Goal: Navigation & Orientation: Understand site structure

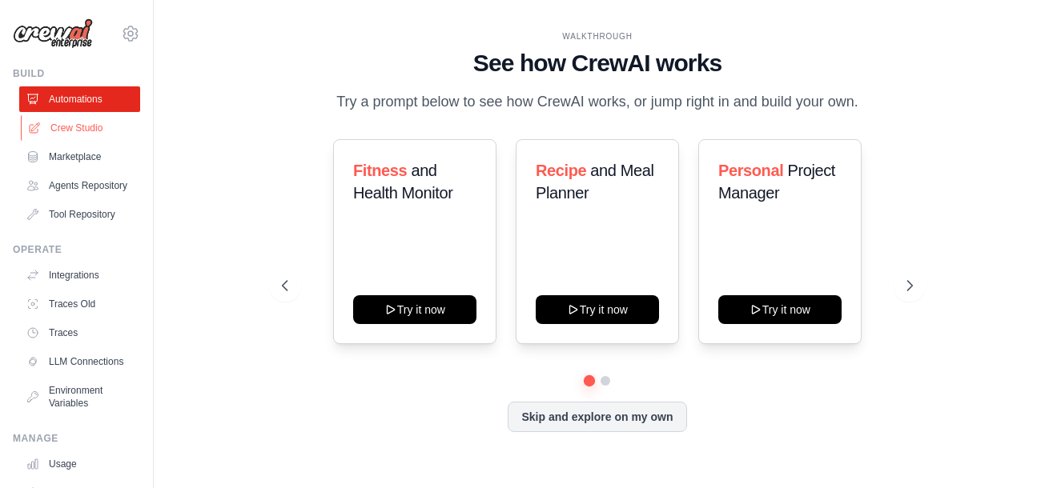
click at [72, 133] on link "Crew Studio" at bounding box center [81, 128] width 121 height 26
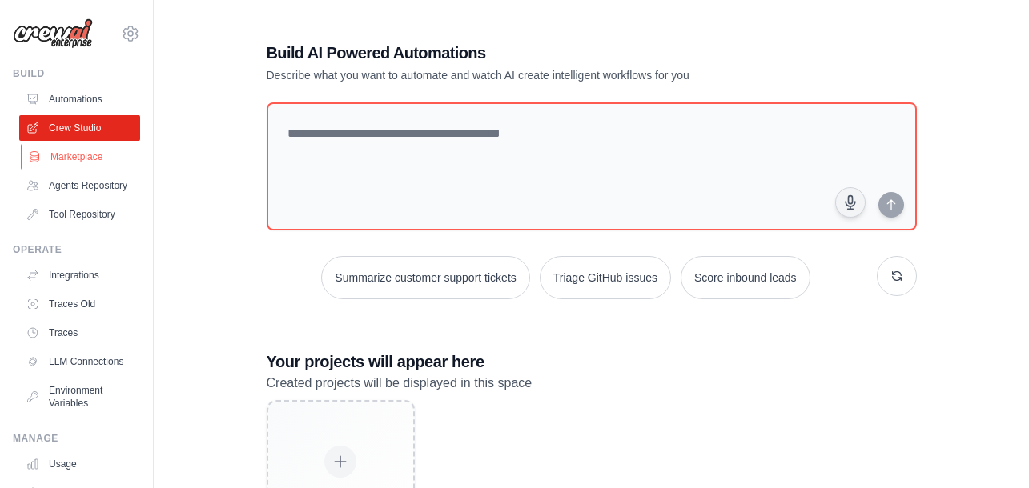
click at [76, 163] on link "Marketplace" at bounding box center [81, 157] width 121 height 26
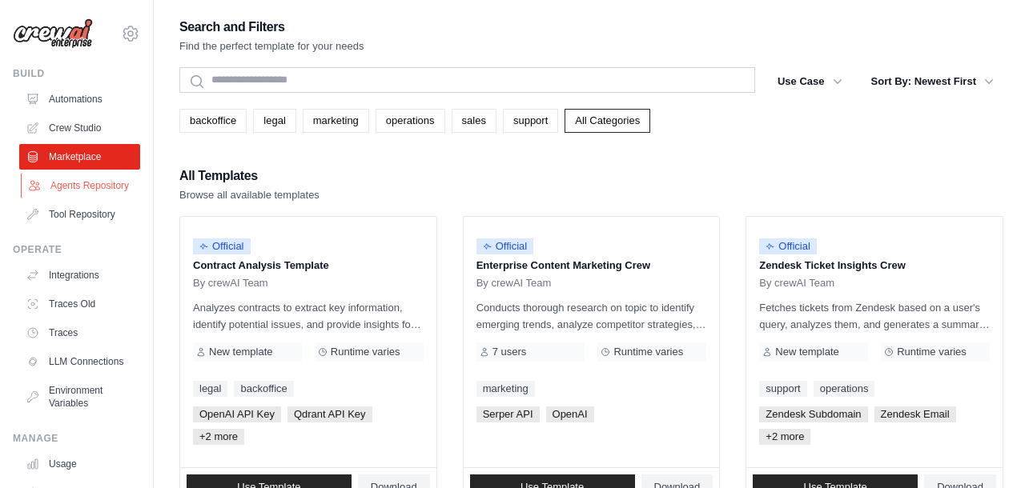
click at [71, 190] on link "Agents Repository" at bounding box center [81, 186] width 121 height 26
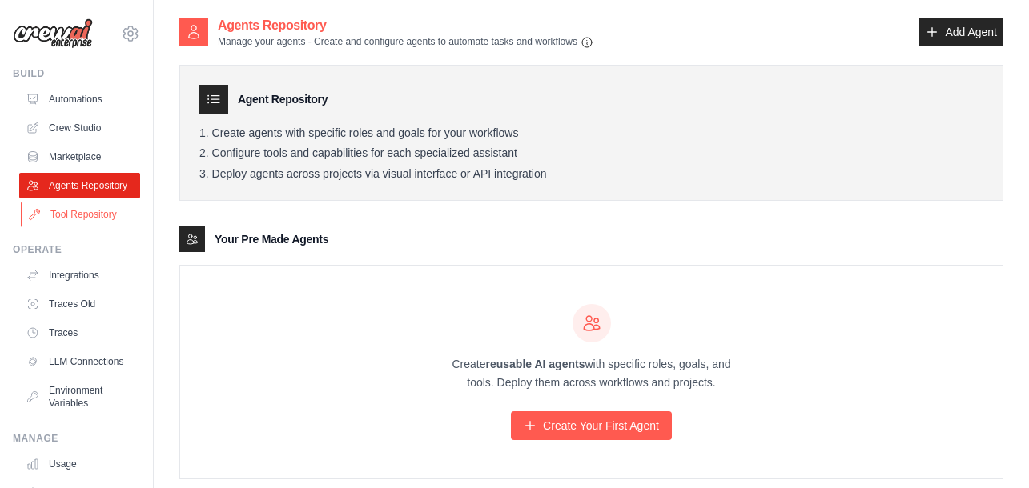
click at [60, 227] on link "Tool Repository" at bounding box center [81, 215] width 121 height 26
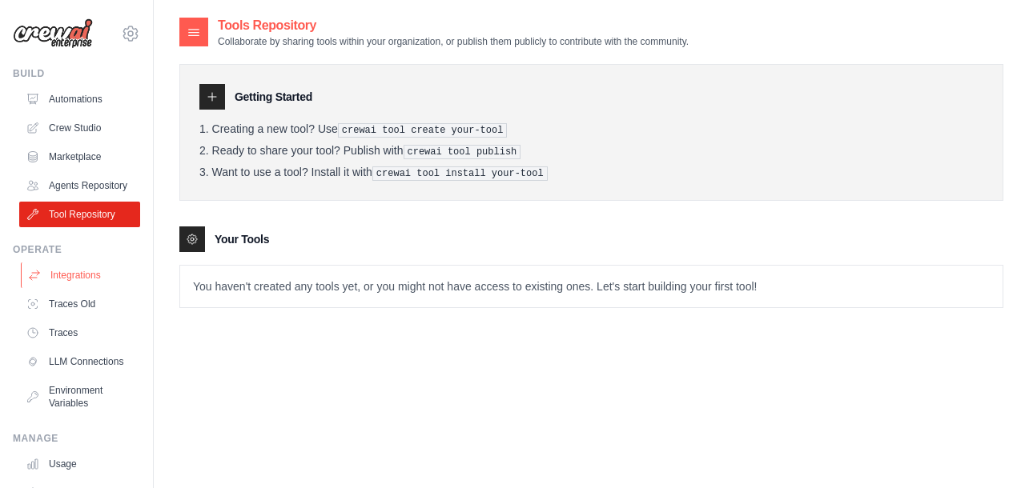
click at [54, 288] on link "Integrations" at bounding box center [81, 276] width 121 height 26
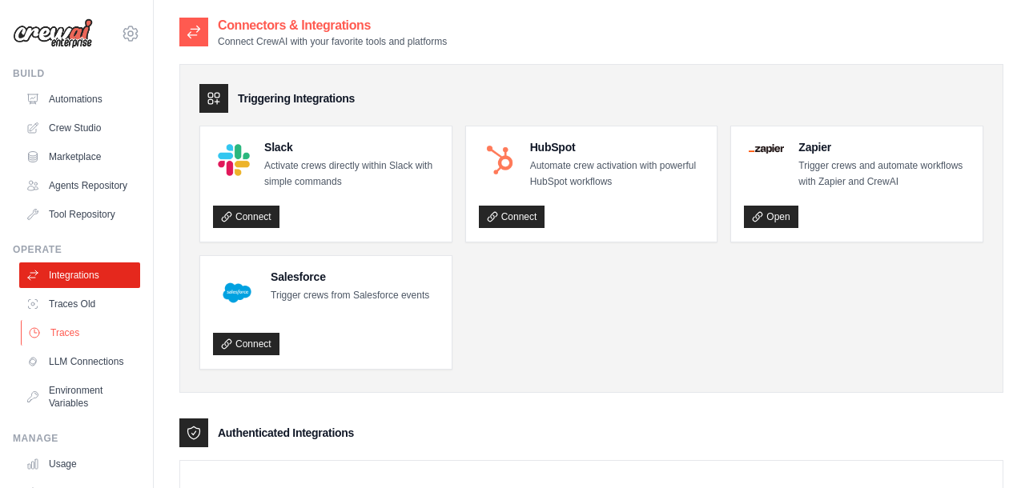
click at [52, 333] on link "Traces" at bounding box center [81, 333] width 121 height 26
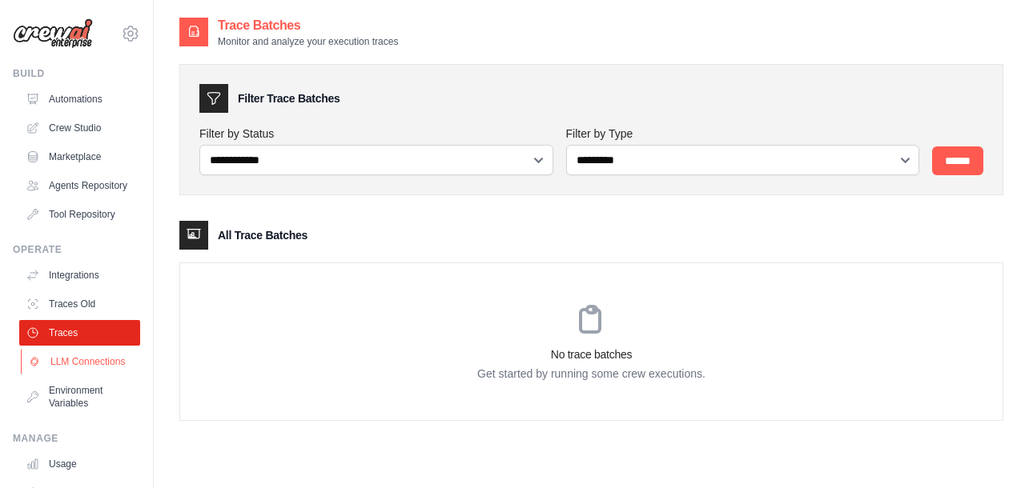
click at [54, 370] on link "LLM Connections" at bounding box center [81, 362] width 121 height 26
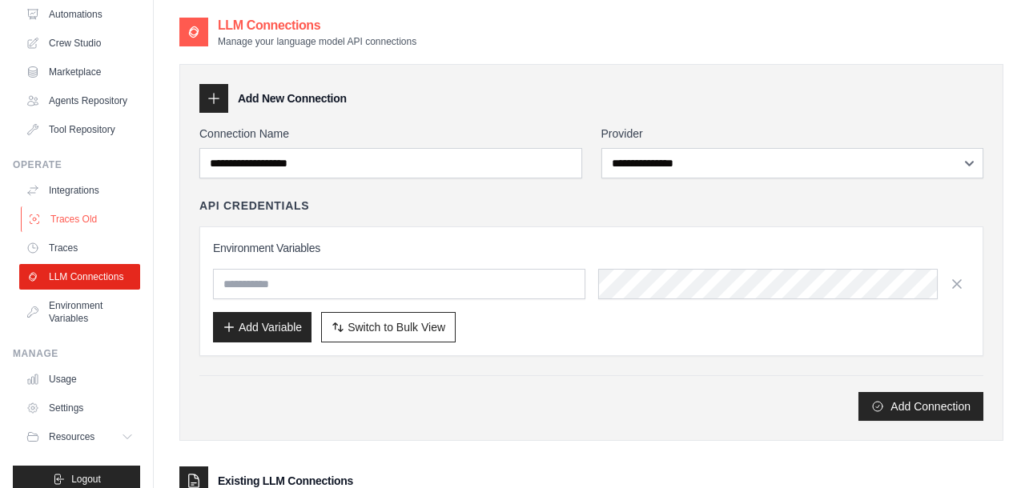
scroll to position [128, 0]
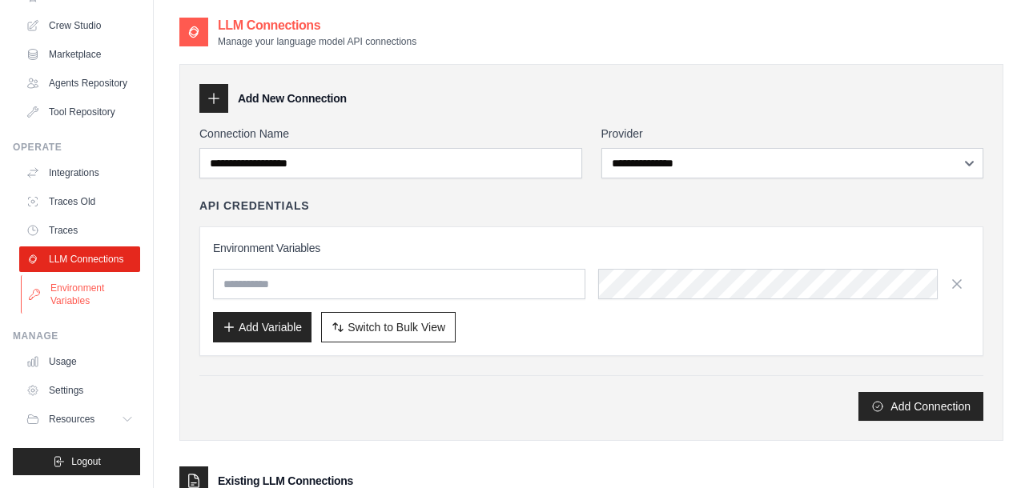
click at [76, 301] on link "Environment Variables" at bounding box center [81, 294] width 121 height 38
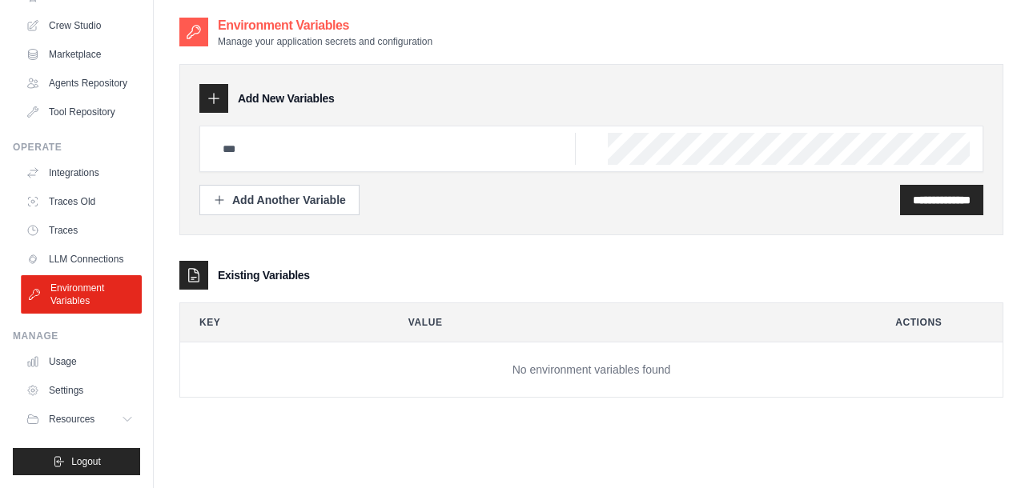
scroll to position [128, 0]
click at [62, 367] on link "Usage" at bounding box center [81, 362] width 121 height 26
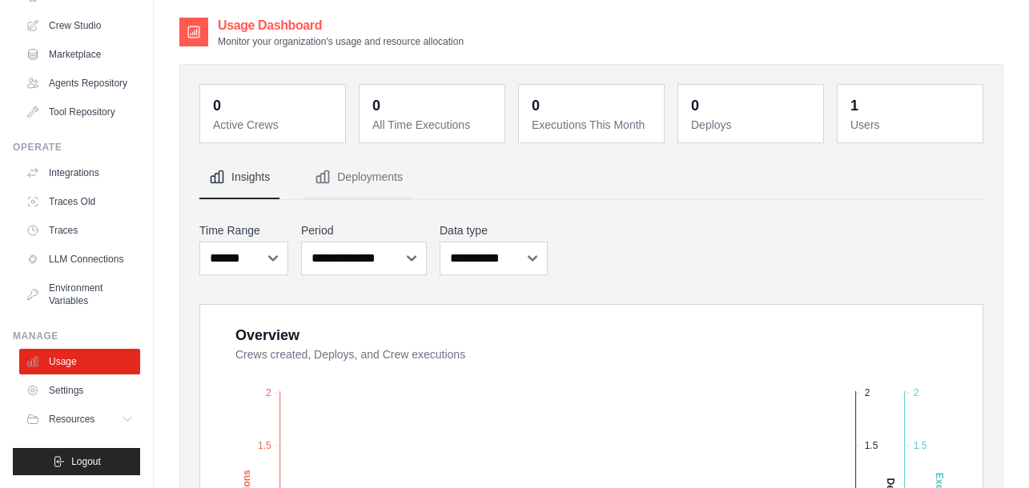
scroll to position [128, 0]
click at [58, 397] on link "Settings" at bounding box center [81, 391] width 121 height 26
